Goal: Use online tool/utility: Utilize a website feature to perform a specific function

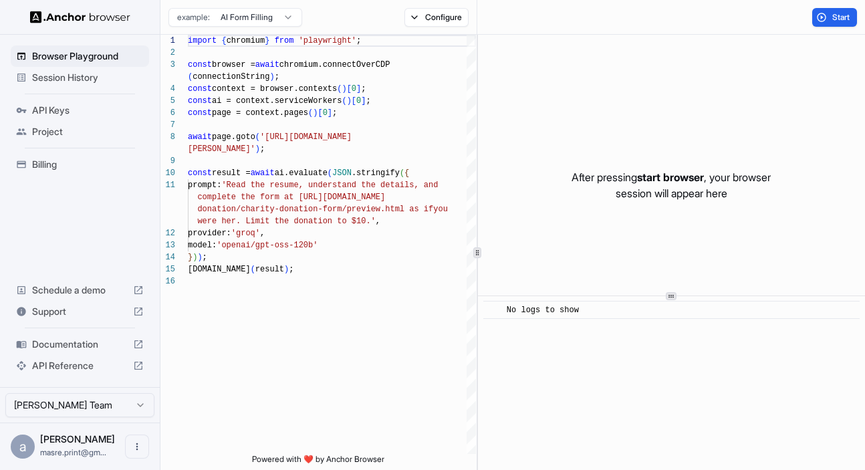
scroll to position [96, 0]
click at [843, 19] on span "Start" at bounding box center [841, 17] width 19 height 11
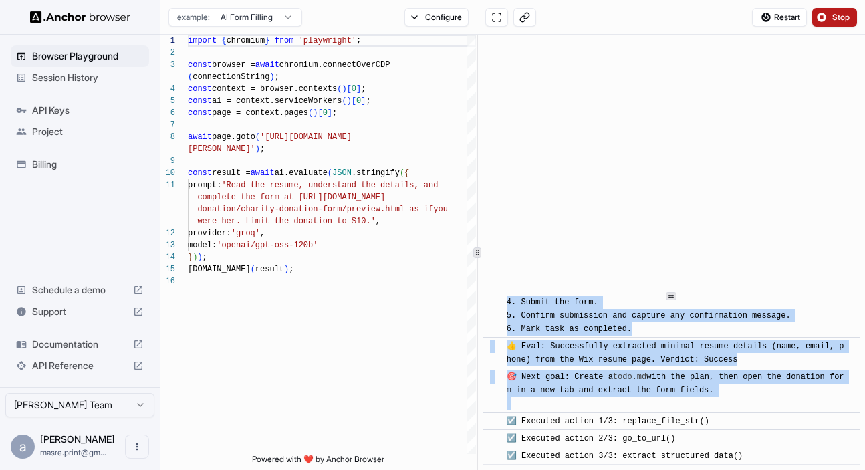
scroll to position [496, 0]
drag, startPoint x: 520, startPoint y: 316, endPoint x: 774, endPoint y: 440, distance: 282.1
click at [774, 440] on div "​ [INFO] Started Execution ​ 🚀 Starting task: Read the resume, understand the d…" at bounding box center [671, 154] width 376 height 619
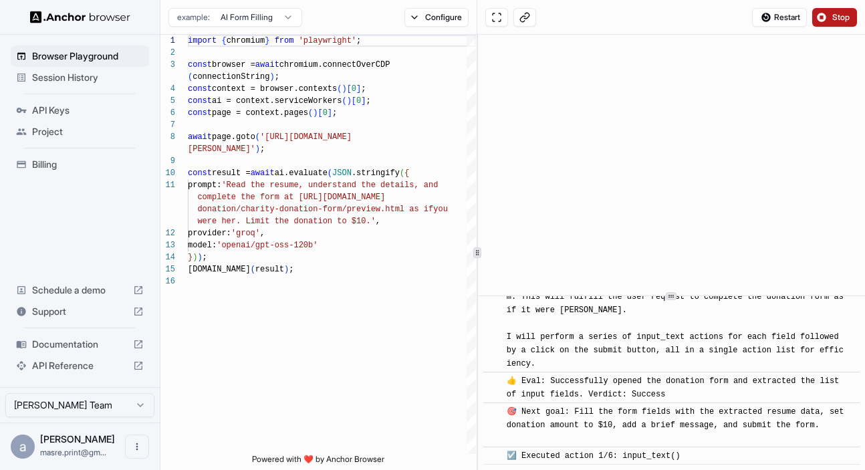
scroll to position [766, 0]
copy div "hinking: We need to read the resume from the current Wix page. The user wants u…"
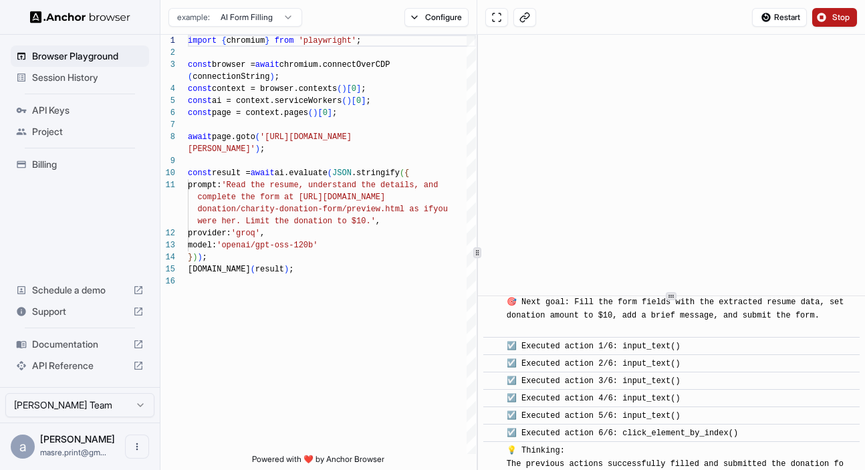
scroll to position [1148, 0]
